Goal: Task Accomplishment & Management: Use online tool/utility

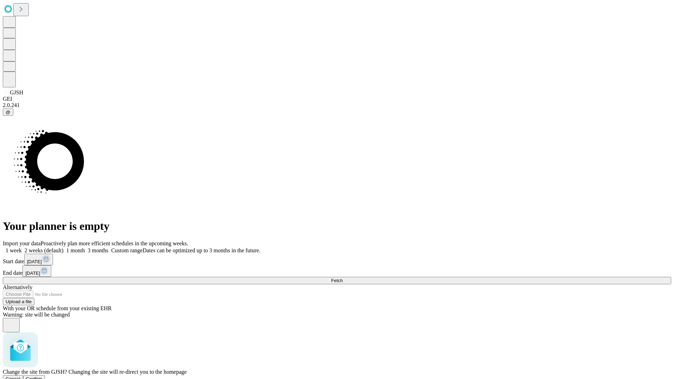
click at [42, 377] on span "Confirm" at bounding box center [34, 379] width 17 height 5
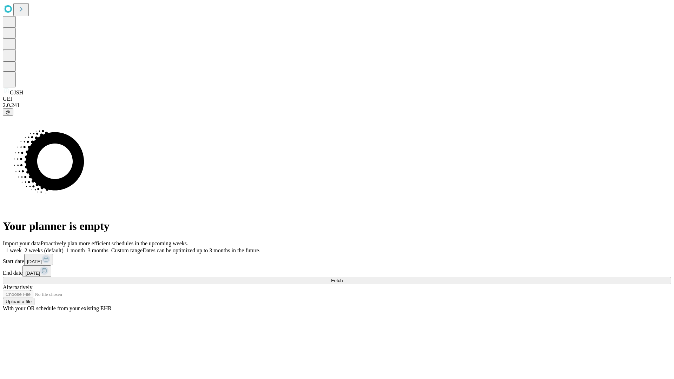
click at [22, 248] on label "1 week" at bounding box center [12, 251] width 19 height 6
click at [343, 278] on span "Fetch" at bounding box center [337, 280] width 12 height 5
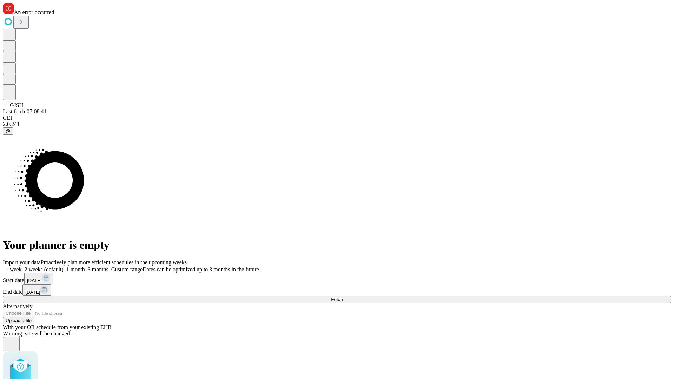
click at [22, 267] on label "1 week" at bounding box center [12, 270] width 19 height 6
click at [343, 297] on span "Fetch" at bounding box center [337, 299] width 12 height 5
click at [22, 267] on label "1 week" at bounding box center [12, 270] width 19 height 6
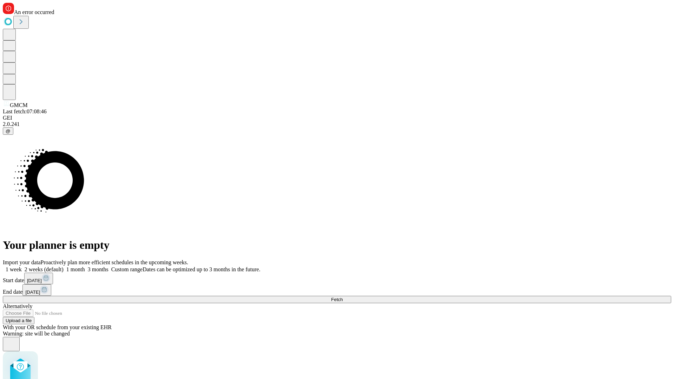
click at [343, 297] on span "Fetch" at bounding box center [337, 299] width 12 height 5
click at [22, 267] on label "1 week" at bounding box center [12, 270] width 19 height 6
click at [343, 297] on span "Fetch" at bounding box center [337, 299] width 12 height 5
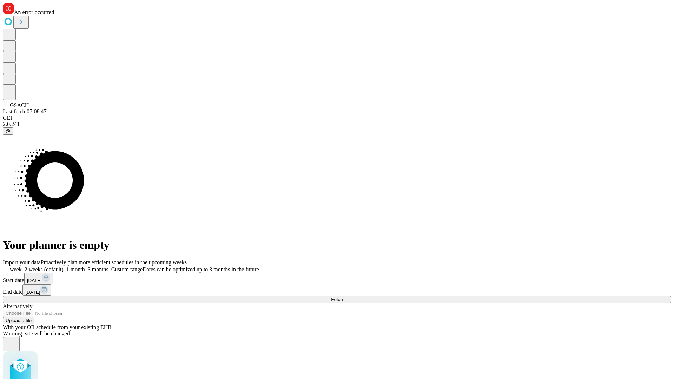
click at [22, 267] on label "1 week" at bounding box center [12, 270] width 19 height 6
click at [343, 297] on span "Fetch" at bounding box center [337, 299] width 12 height 5
click at [22, 267] on label "1 week" at bounding box center [12, 270] width 19 height 6
click at [343, 297] on span "Fetch" at bounding box center [337, 299] width 12 height 5
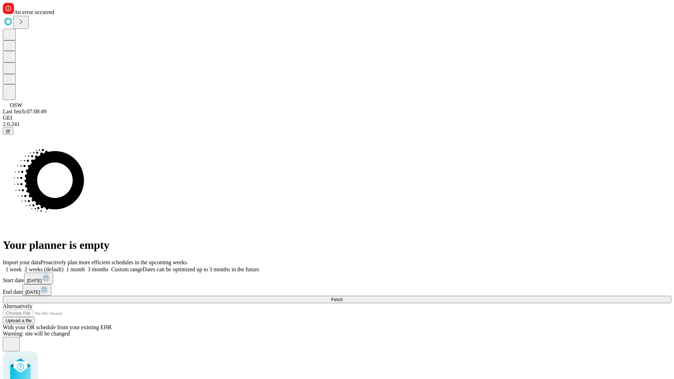
click at [22, 267] on label "1 week" at bounding box center [12, 270] width 19 height 6
click at [343, 297] on span "Fetch" at bounding box center [337, 299] width 12 height 5
click at [22, 267] on label "1 week" at bounding box center [12, 270] width 19 height 6
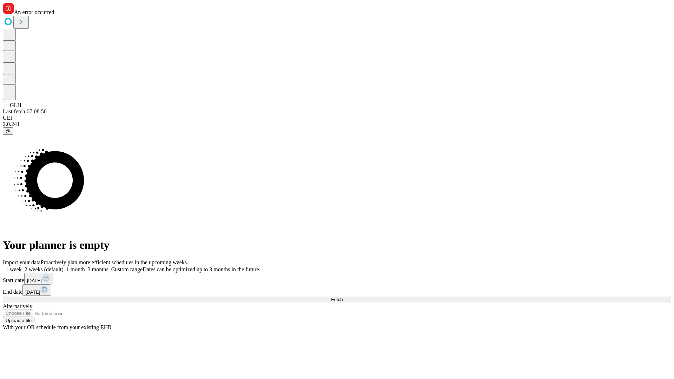
click at [343, 297] on span "Fetch" at bounding box center [337, 299] width 12 height 5
click at [22, 267] on label "1 week" at bounding box center [12, 270] width 19 height 6
click at [343, 297] on span "Fetch" at bounding box center [337, 299] width 12 height 5
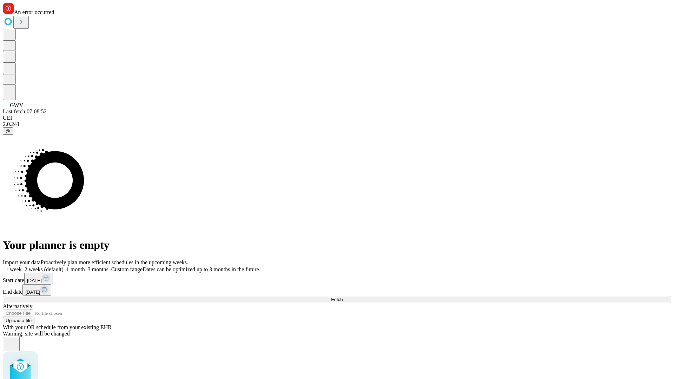
click at [22, 267] on label "1 week" at bounding box center [12, 270] width 19 height 6
click at [343, 297] on span "Fetch" at bounding box center [337, 299] width 12 height 5
click at [22, 267] on label "1 week" at bounding box center [12, 270] width 19 height 6
click at [343, 297] on span "Fetch" at bounding box center [337, 299] width 12 height 5
